Goal: Information Seeking & Learning: Learn about a topic

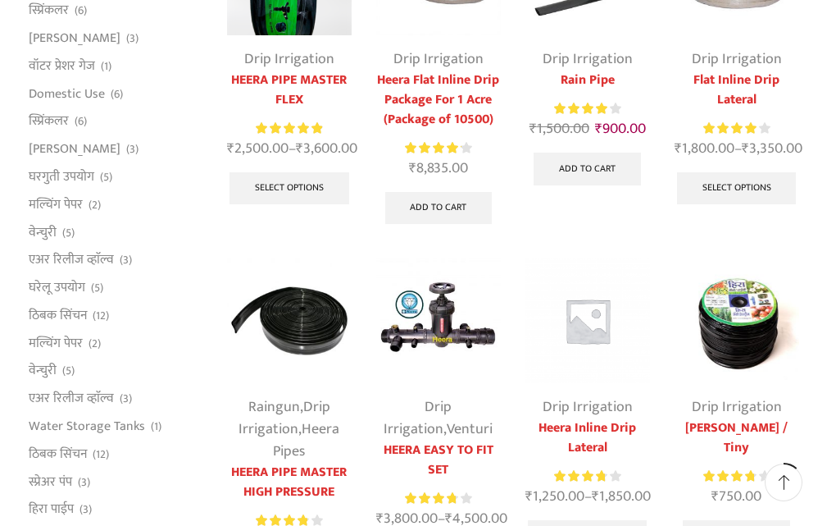
scroll to position [328, 0]
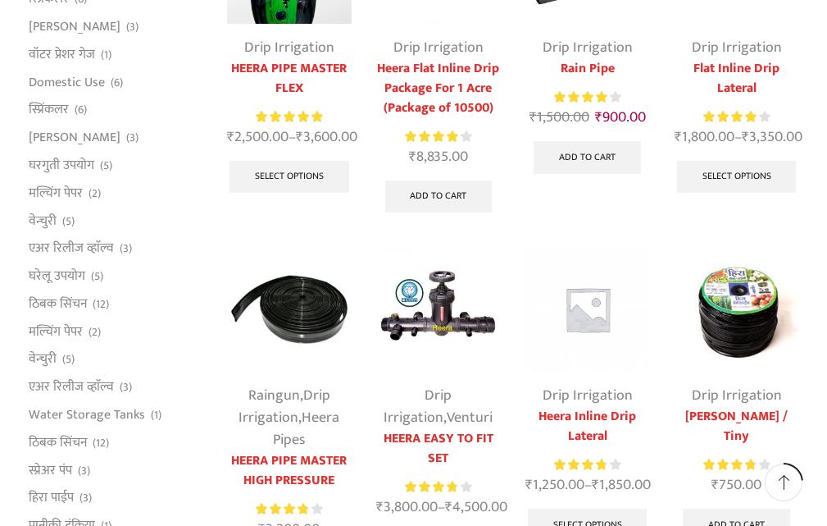
click at [526, 308] on img at bounding box center [588, 309] width 125 height 125
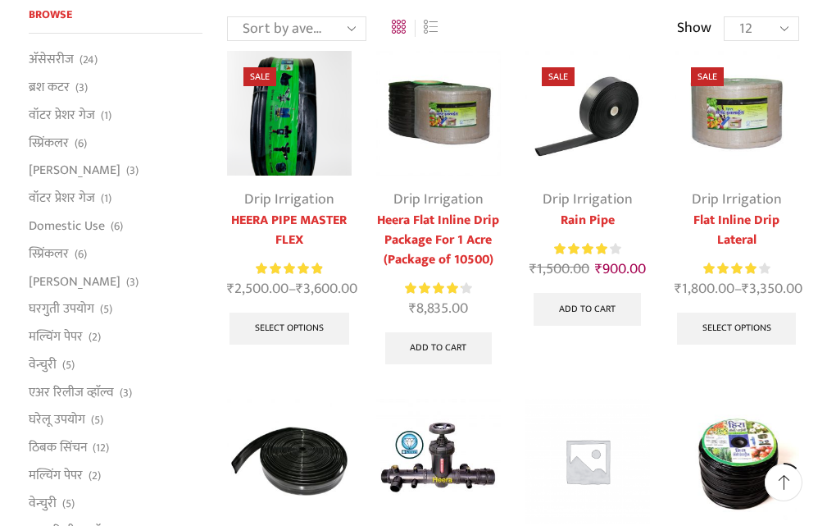
scroll to position [167, 0]
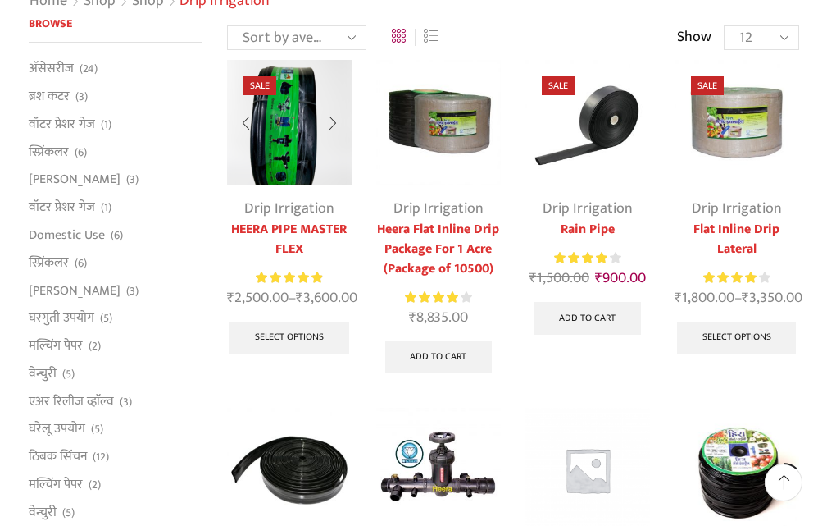
click at [295, 158] on img at bounding box center [289, 122] width 125 height 125
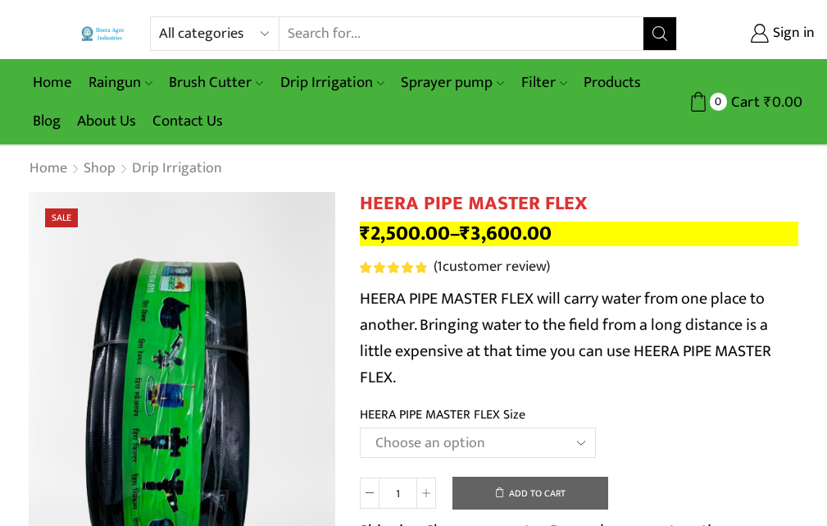
click at [513, 378] on p "HEERA PIPE MASTER FLEX will carry water from one place to another. Bringing wat…" at bounding box center [580, 337] width 440 height 105
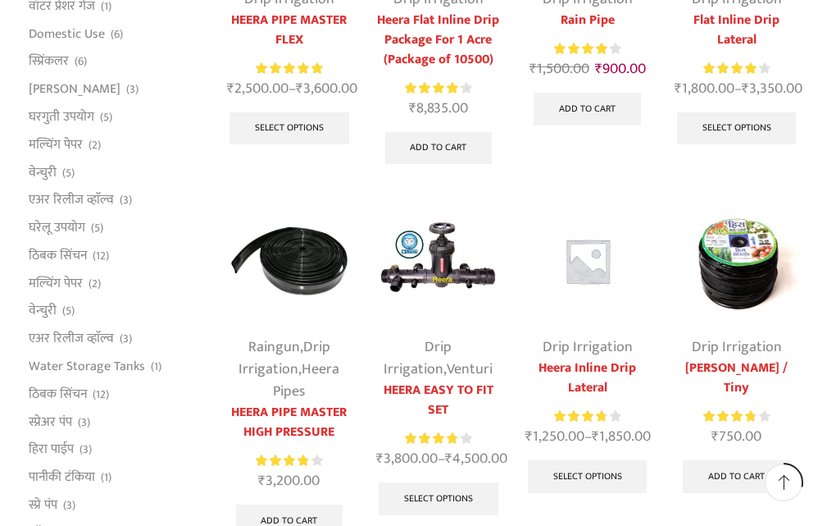
scroll to position [410, 0]
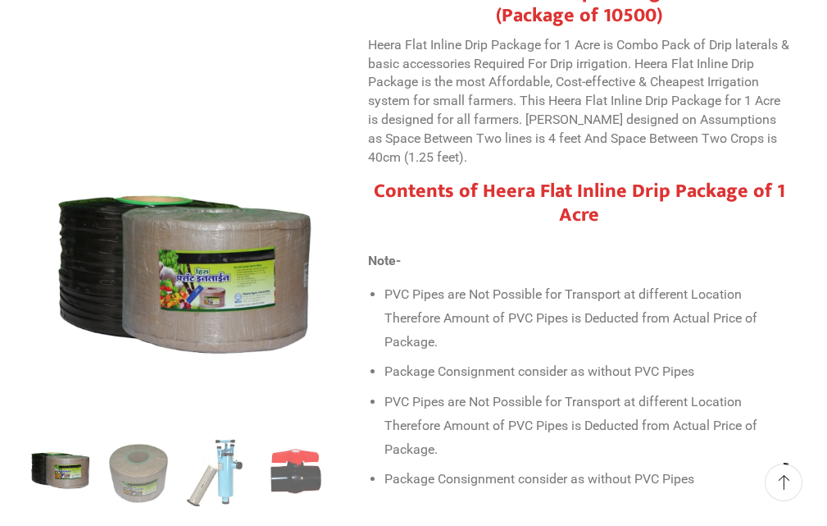
scroll to position [738, 0]
